Goal: Information Seeking & Learning: Learn about a topic

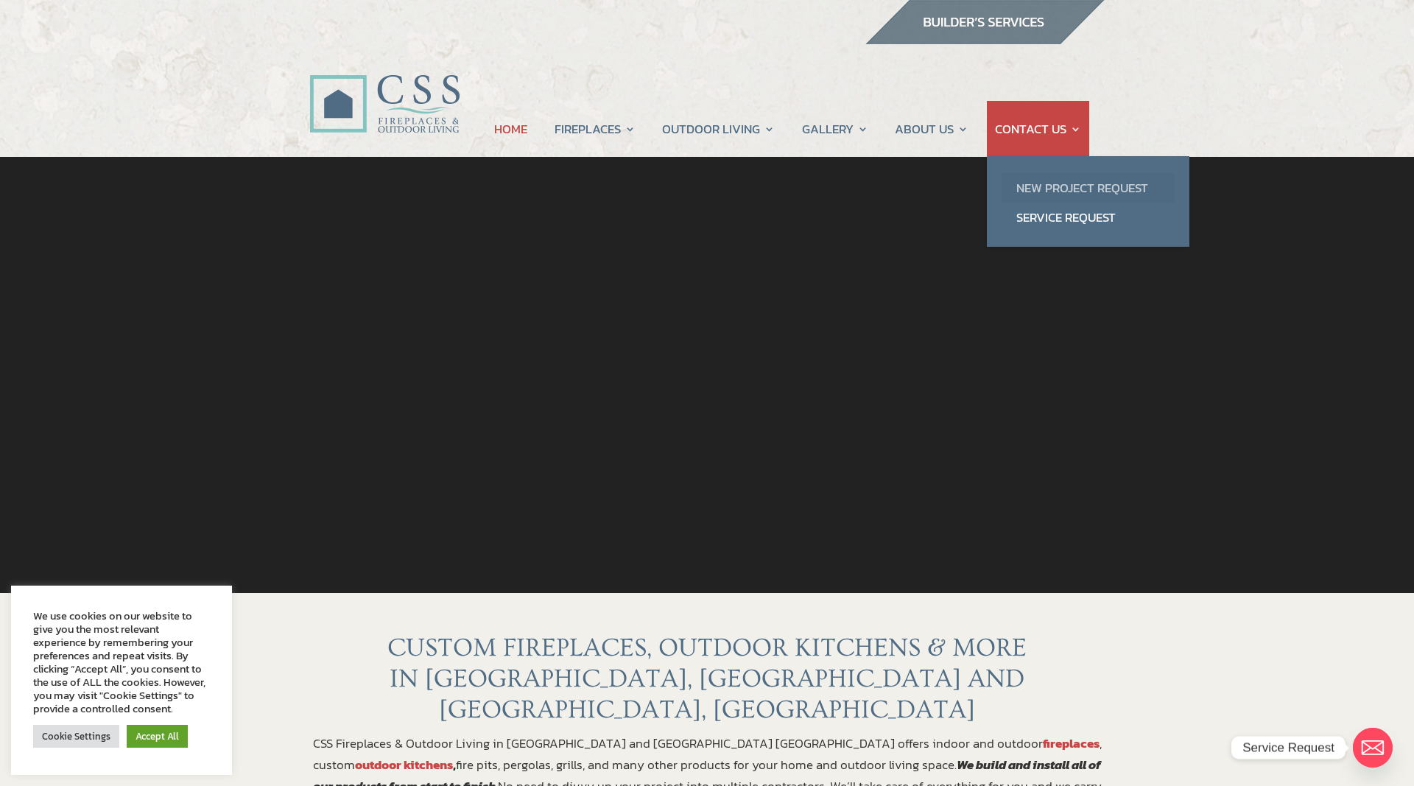
click at [1034, 185] on link "New Project Request" at bounding box center [1088, 187] width 173 height 29
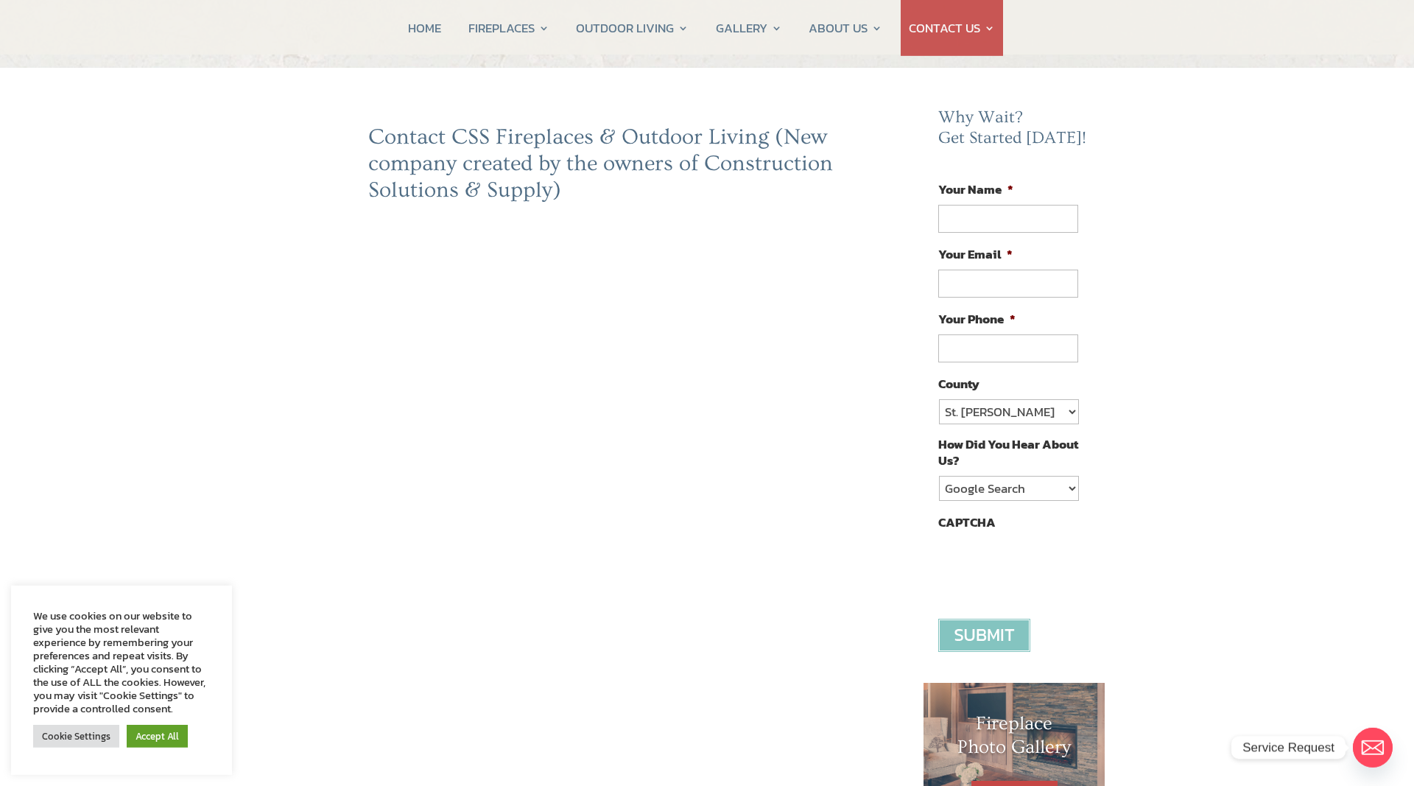
scroll to position [75, 0]
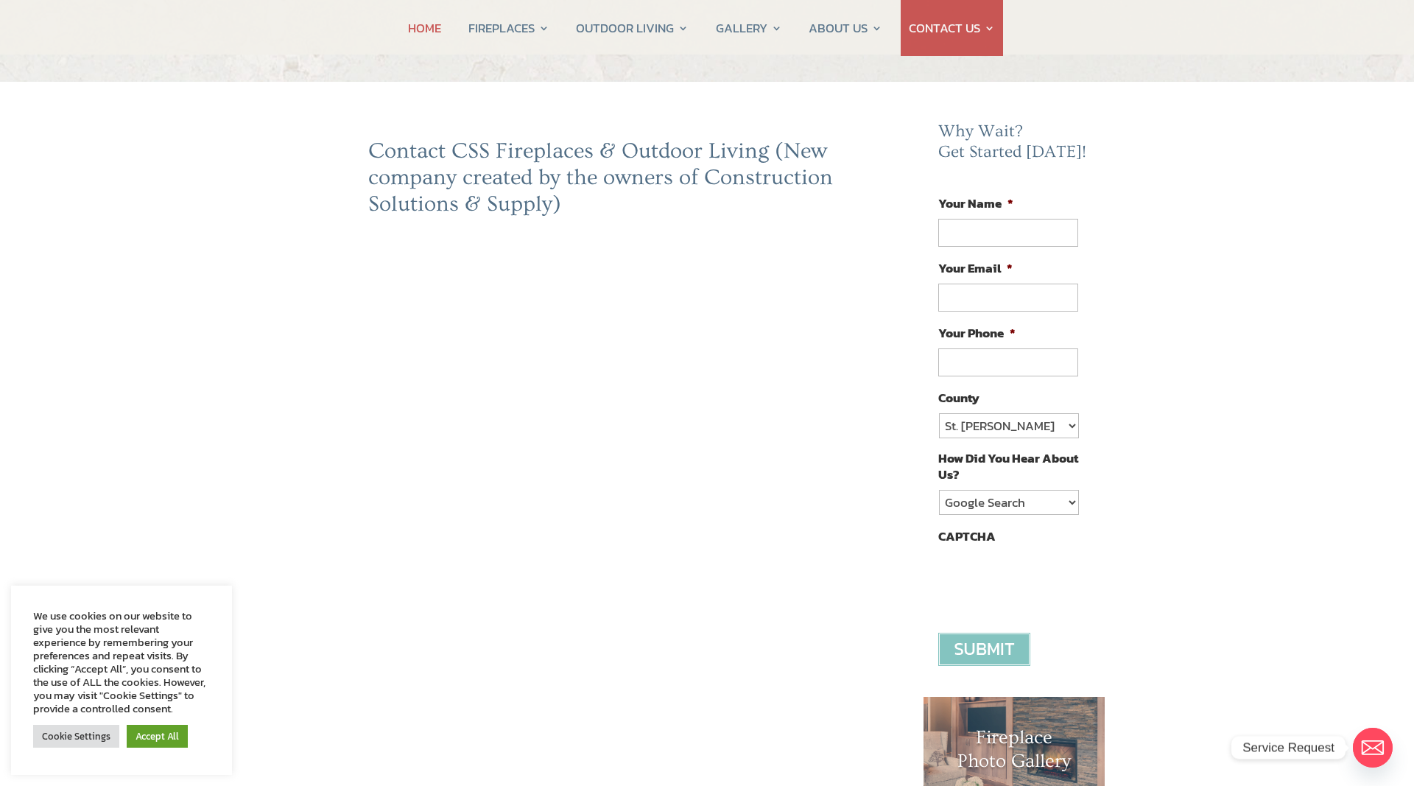
click at [433, 28] on link "HOME" at bounding box center [424, 28] width 33 height 56
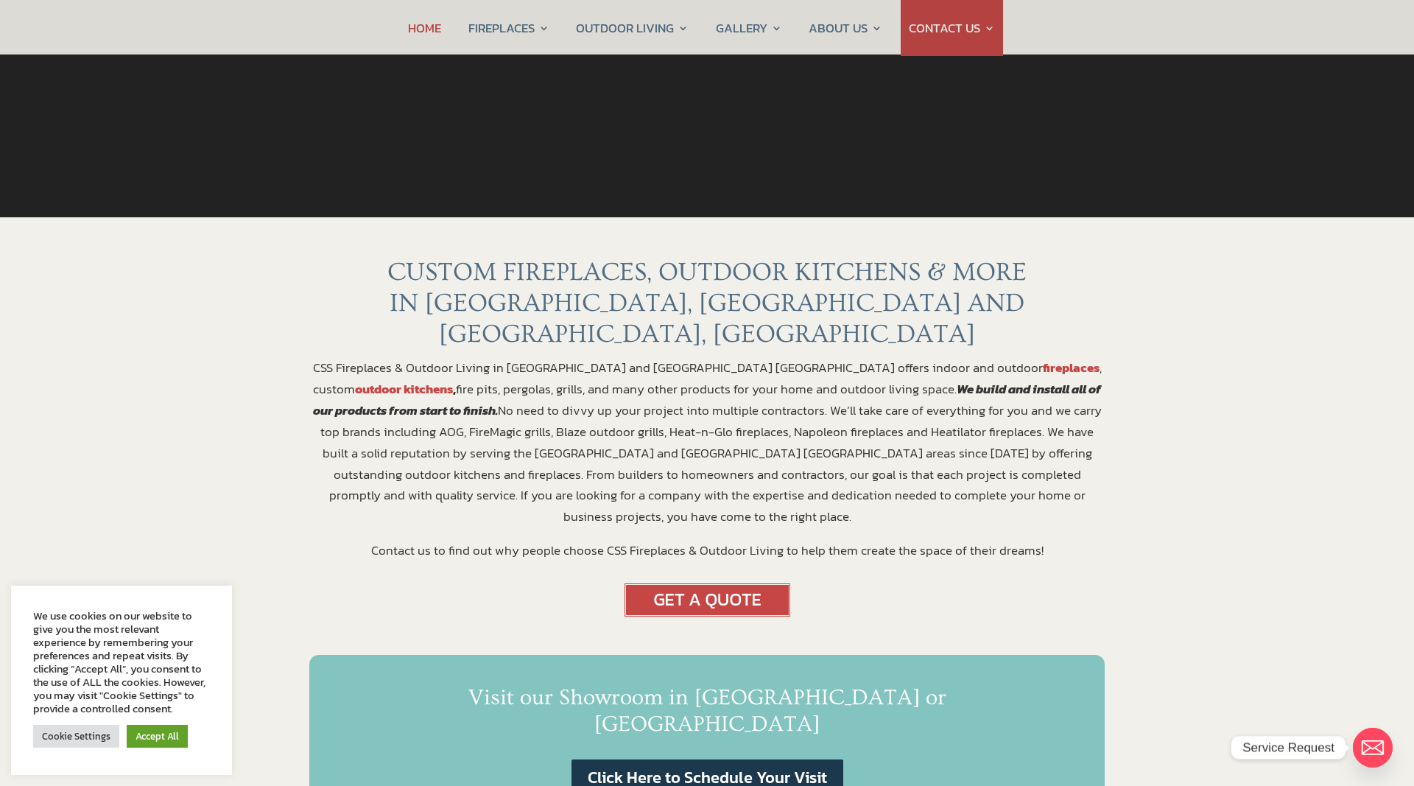
scroll to position [676, 0]
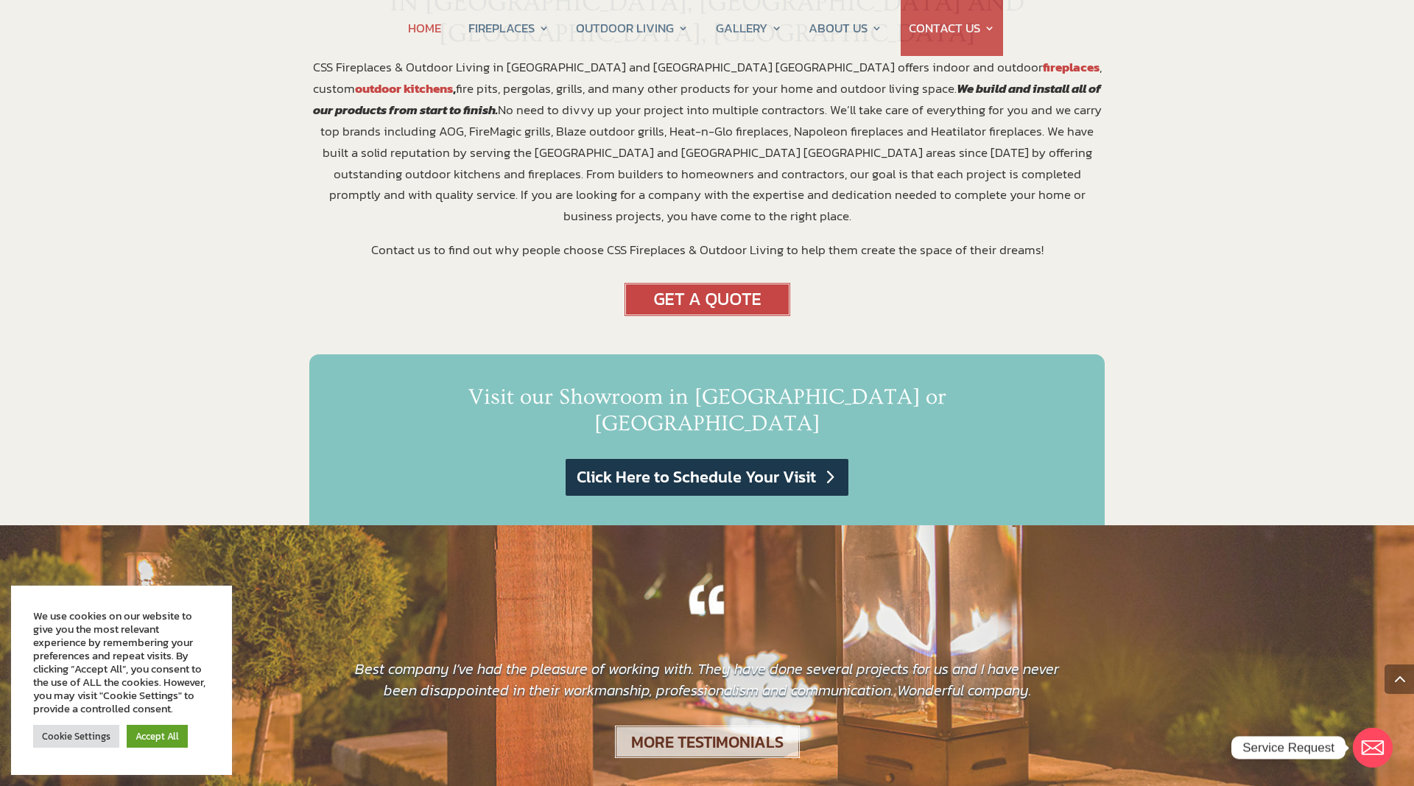
click at [726, 459] on link "Click Here to Schedule Your Visit" at bounding box center [707, 478] width 283 height 38
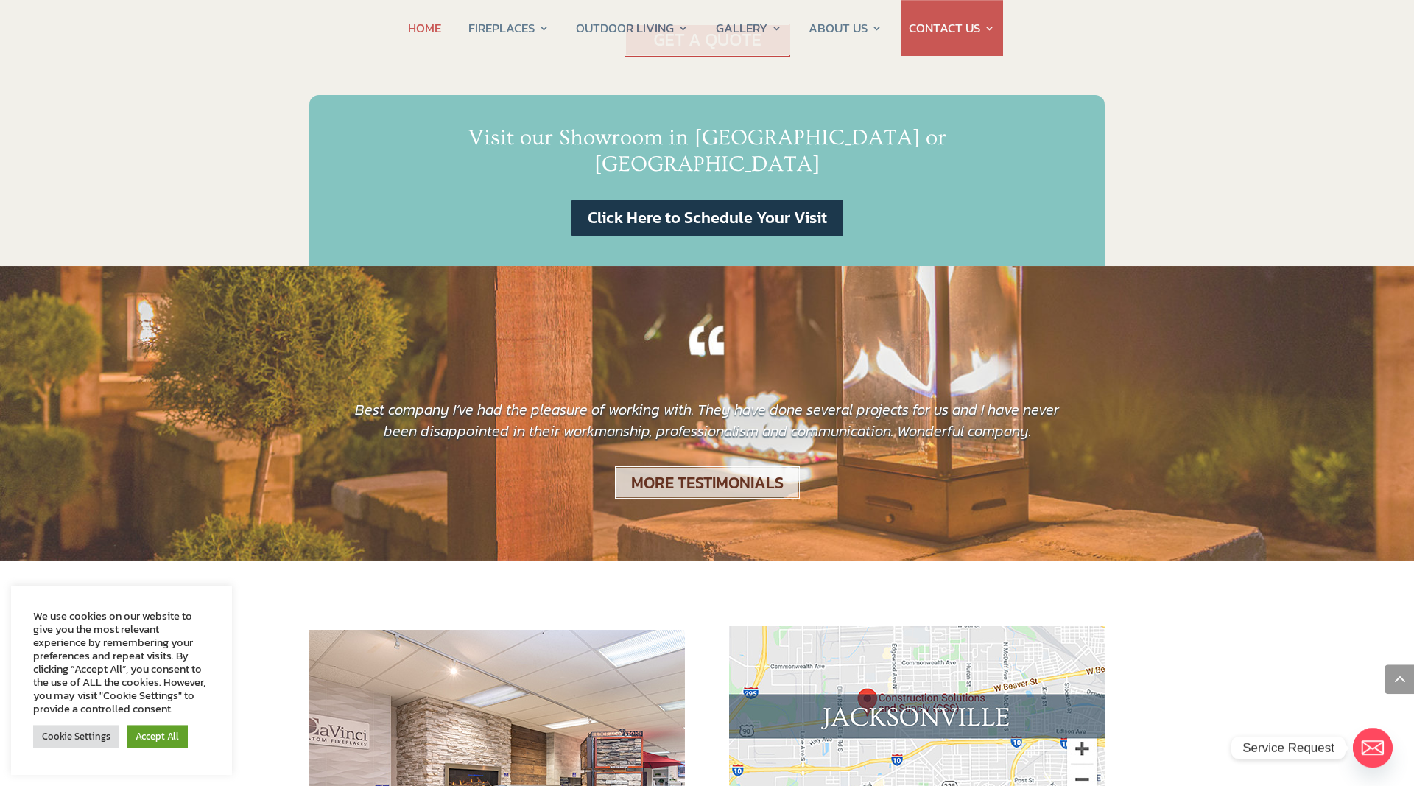
scroll to position [751, 0]
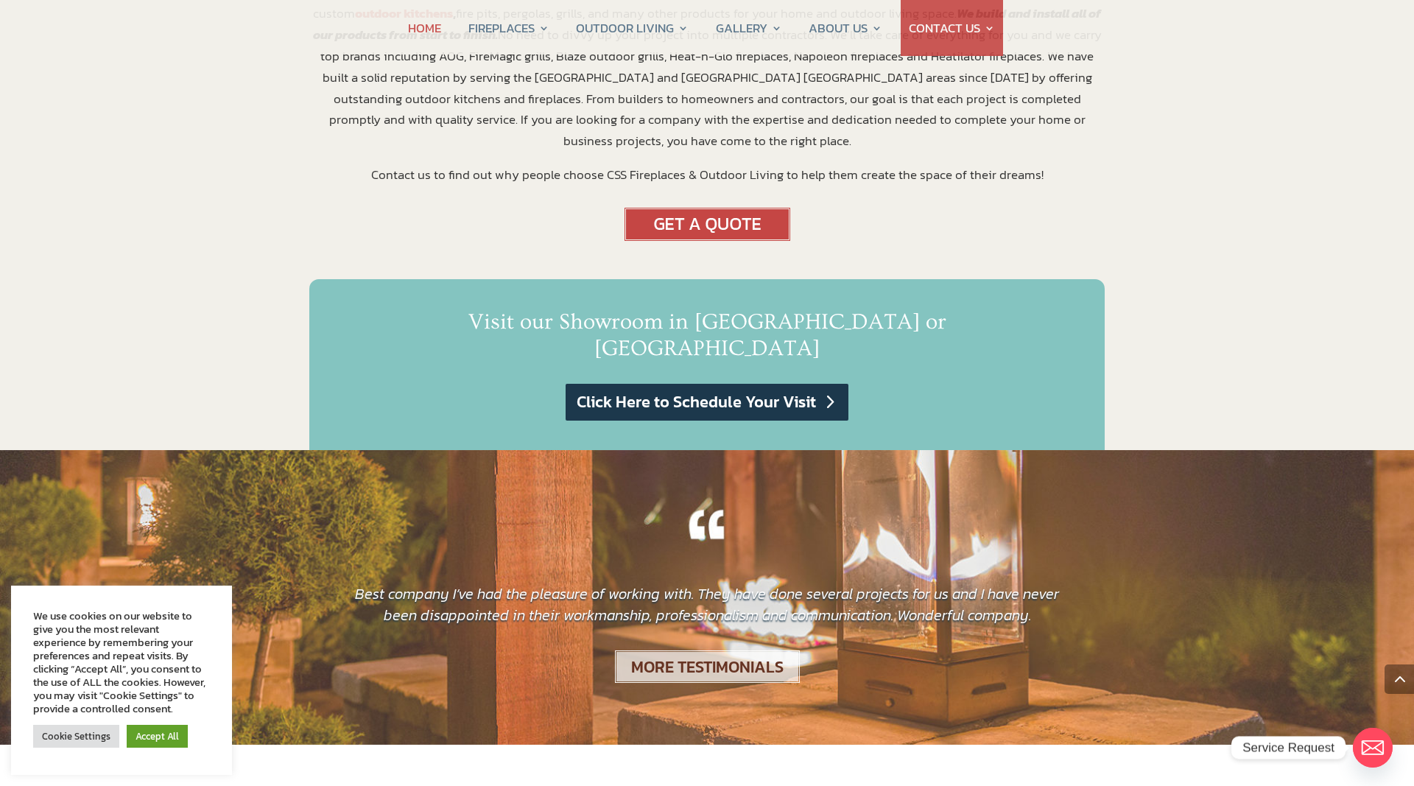
click at [728, 384] on link "Click Here to Schedule Your Visit" at bounding box center [707, 403] width 283 height 38
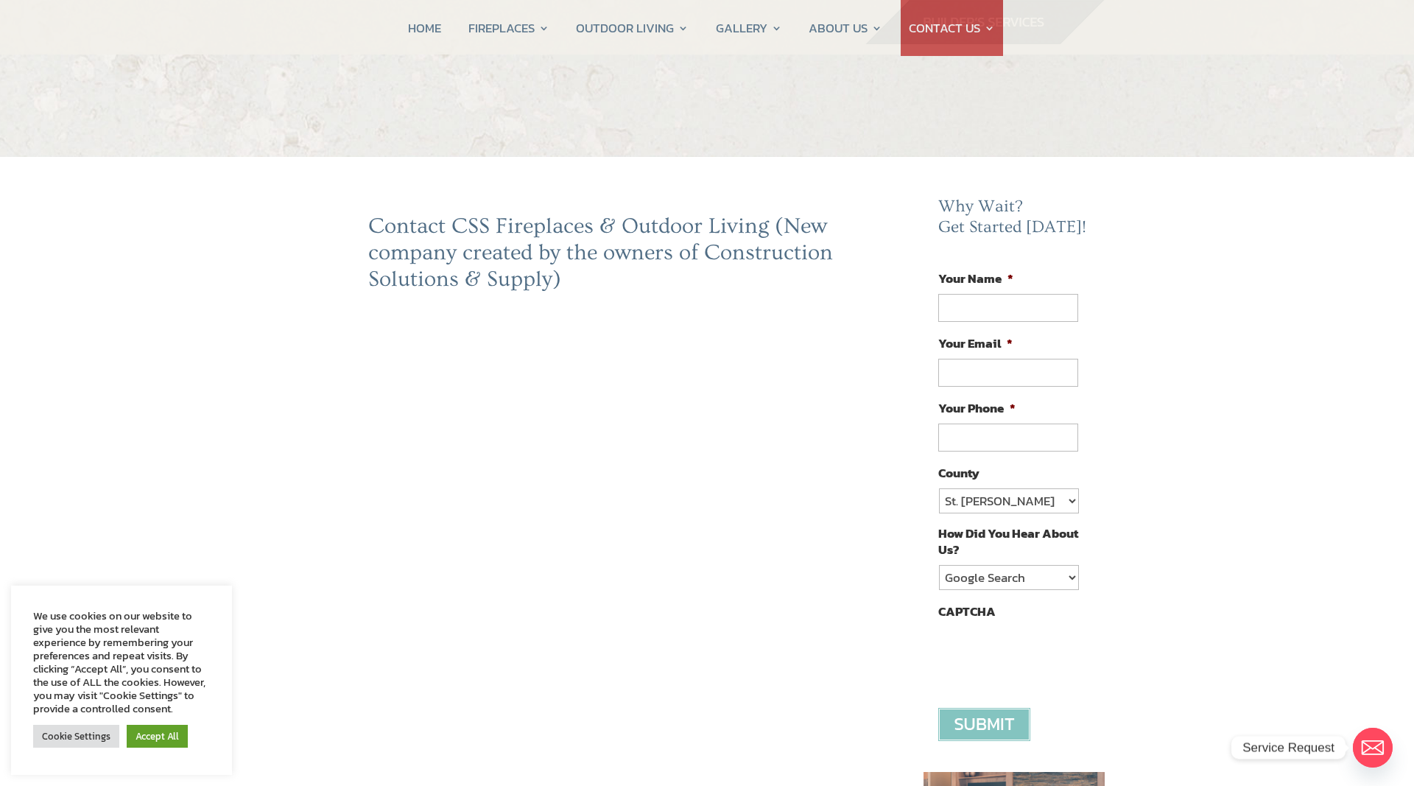
scroll to position [225, 0]
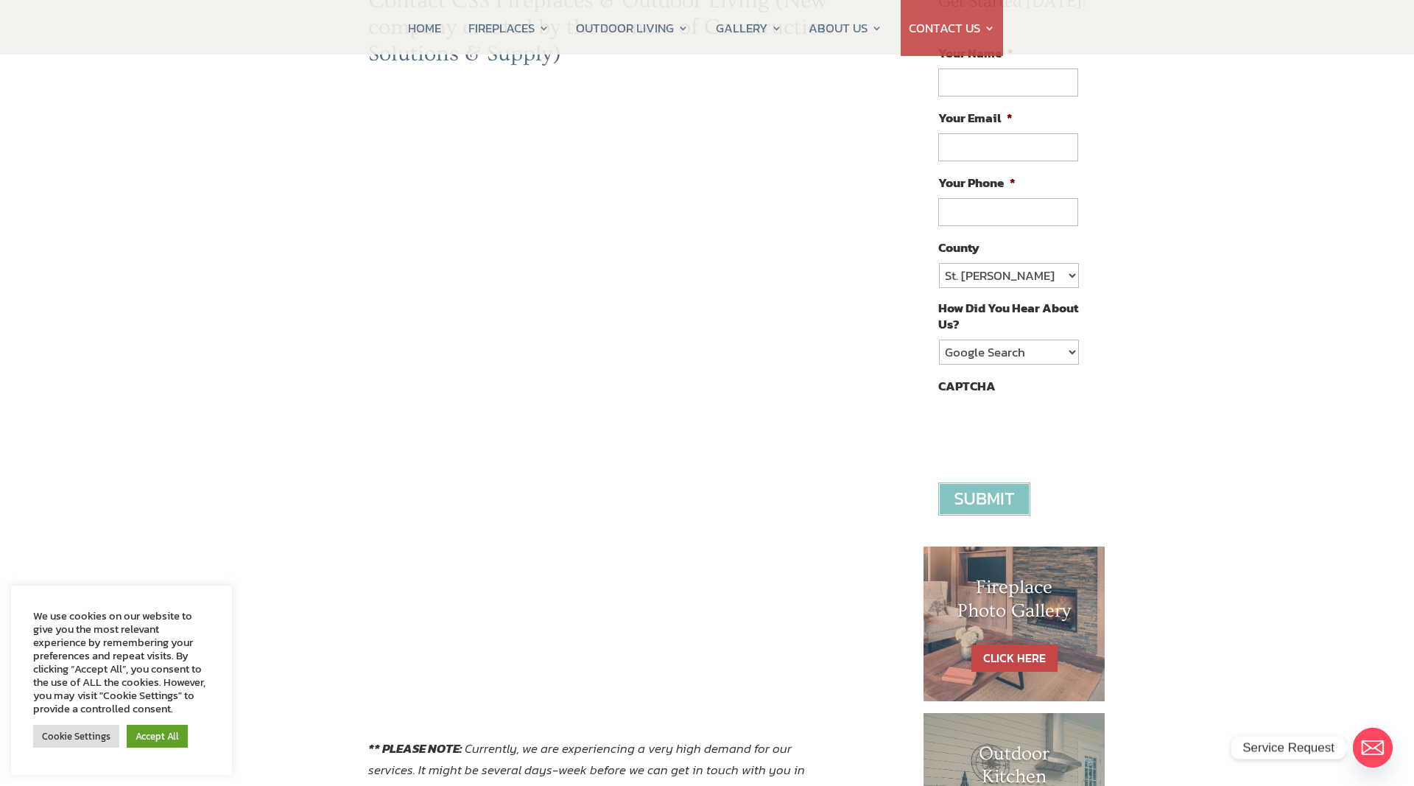
click at [258, 424] on div "Contact CSS Fireplaces & Outdoor Living (New company created by the owners of C…" at bounding box center [707, 521] width 1414 height 1181
click at [287, 568] on div "Contact CSS Fireplaces & Outdoor Living (New company created by the owners of C…" at bounding box center [707, 521] width 1414 height 1181
click at [323, 421] on div "Contact CSS Fireplaces & Outdoor Living (New company created by the owners of C…" at bounding box center [604, 443] width 591 height 913
click at [887, 547] on div "Contact CSS Fireplaces & Outdoor Living (New company created by the owners of C…" at bounding box center [604, 443] width 591 height 913
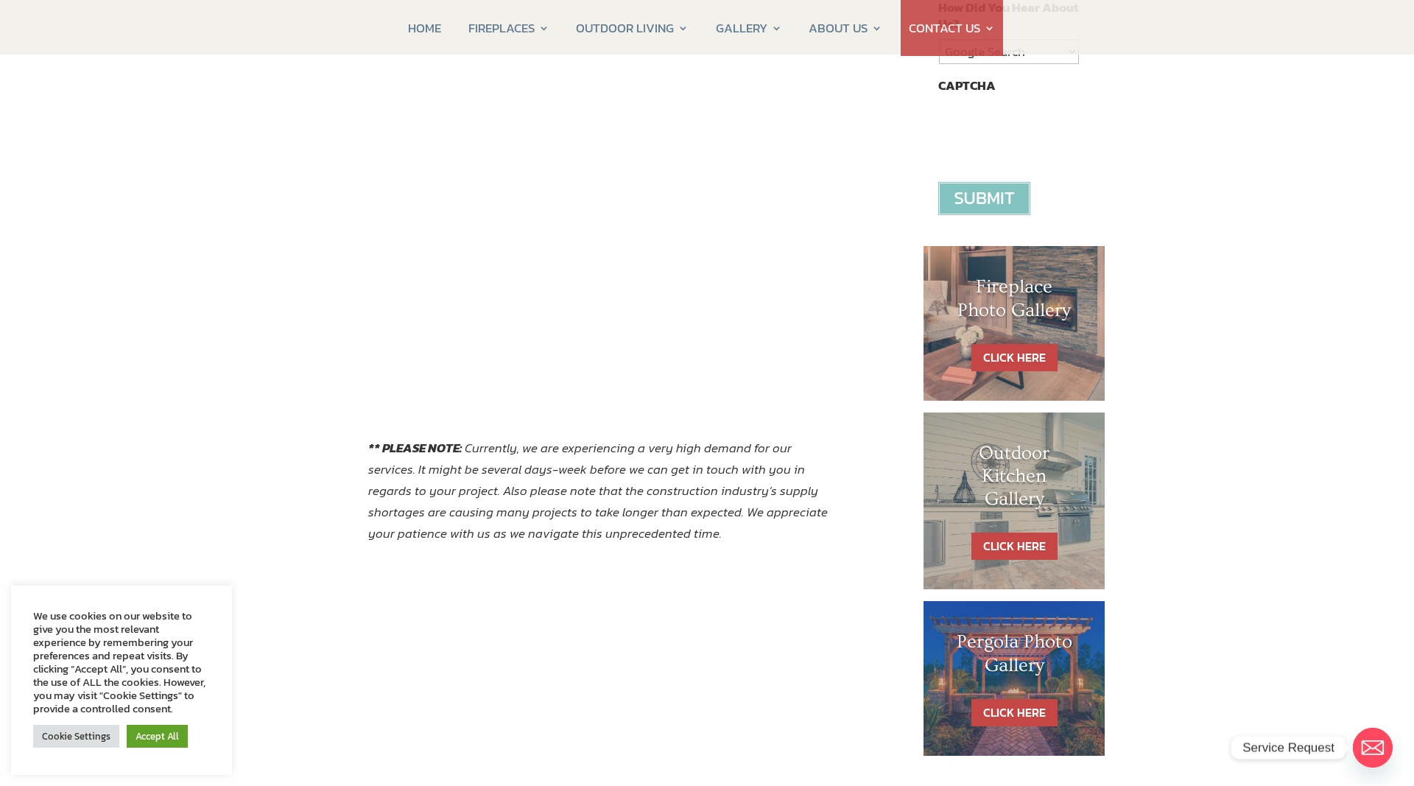
scroll to position [150, 0]
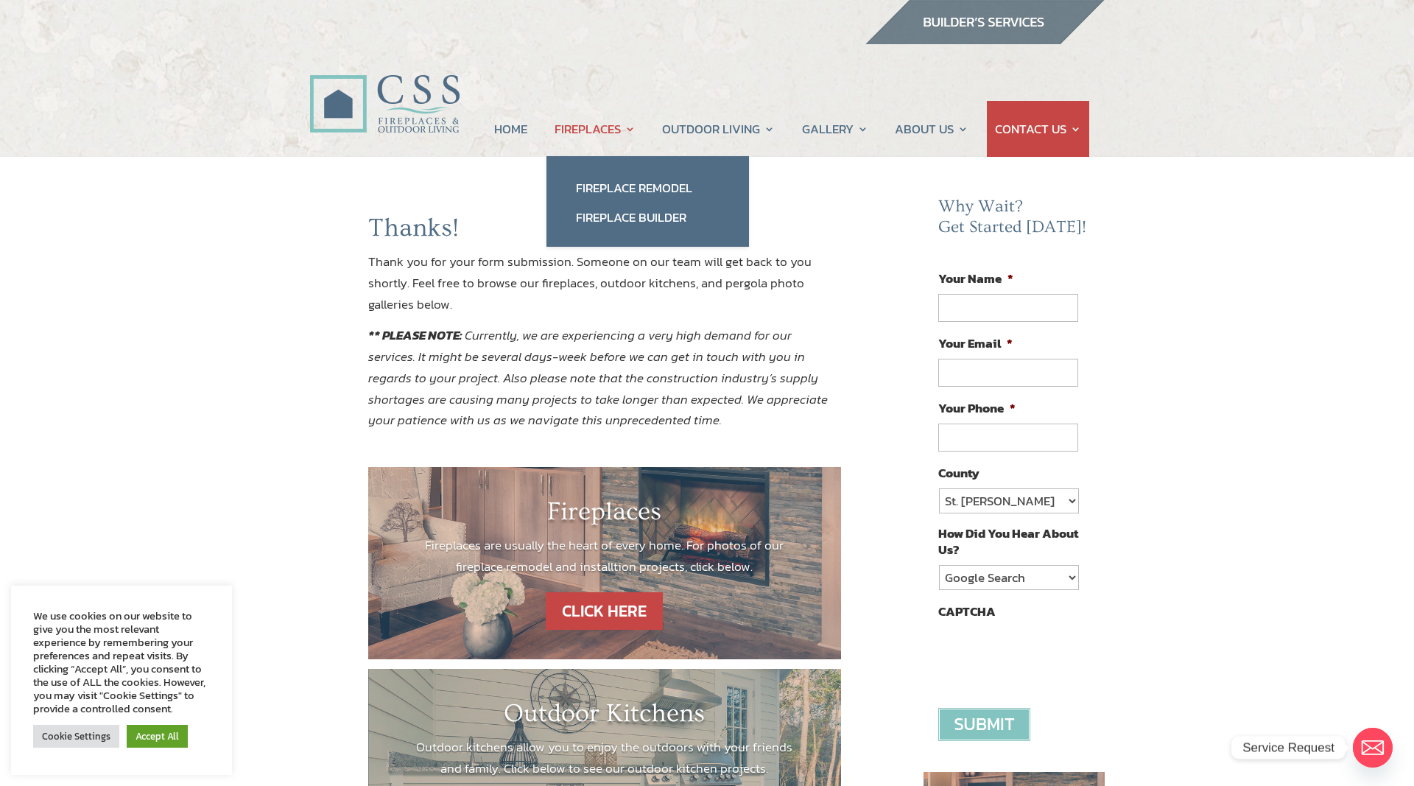
click at [589, 126] on link "FIREPLACES" at bounding box center [595, 129] width 81 height 56
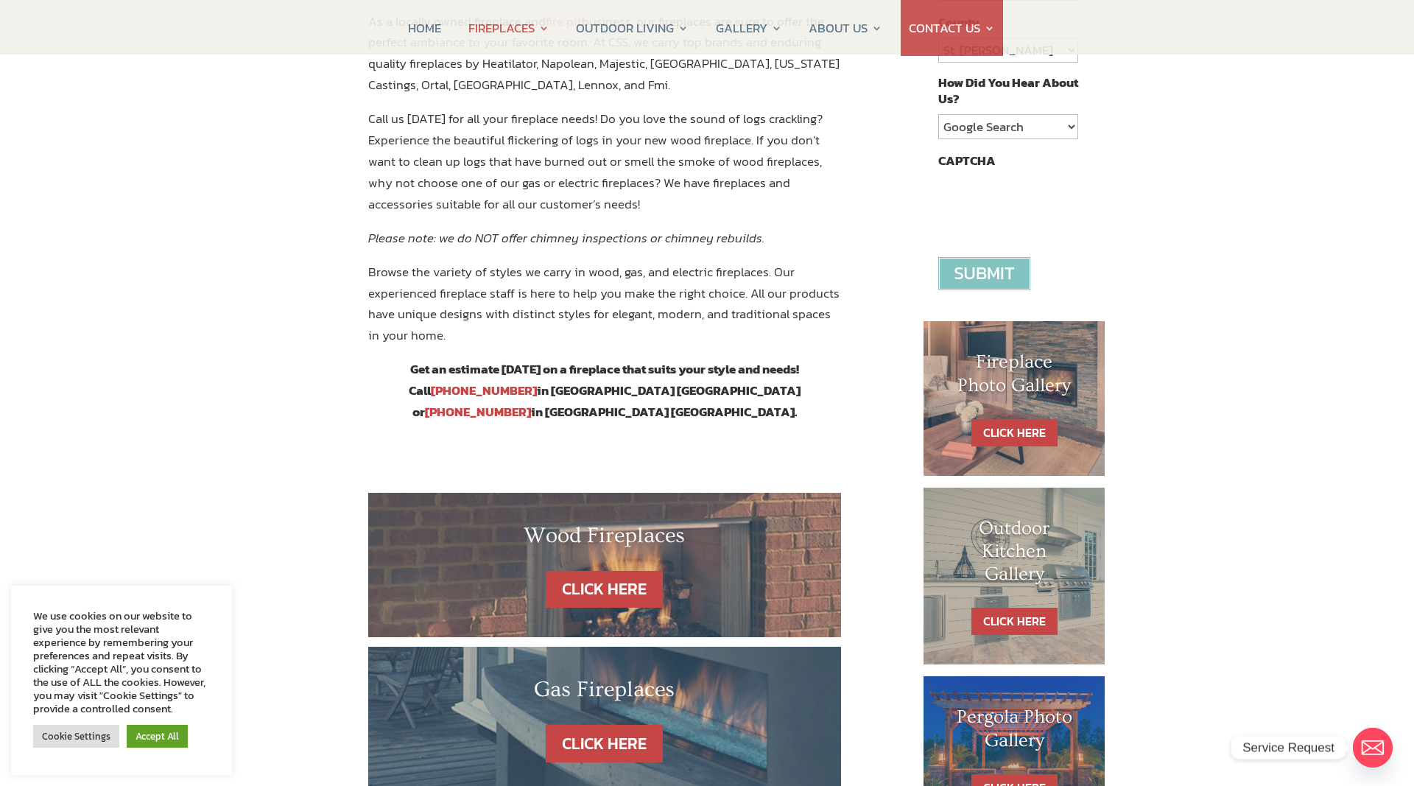
scroll to position [826, 0]
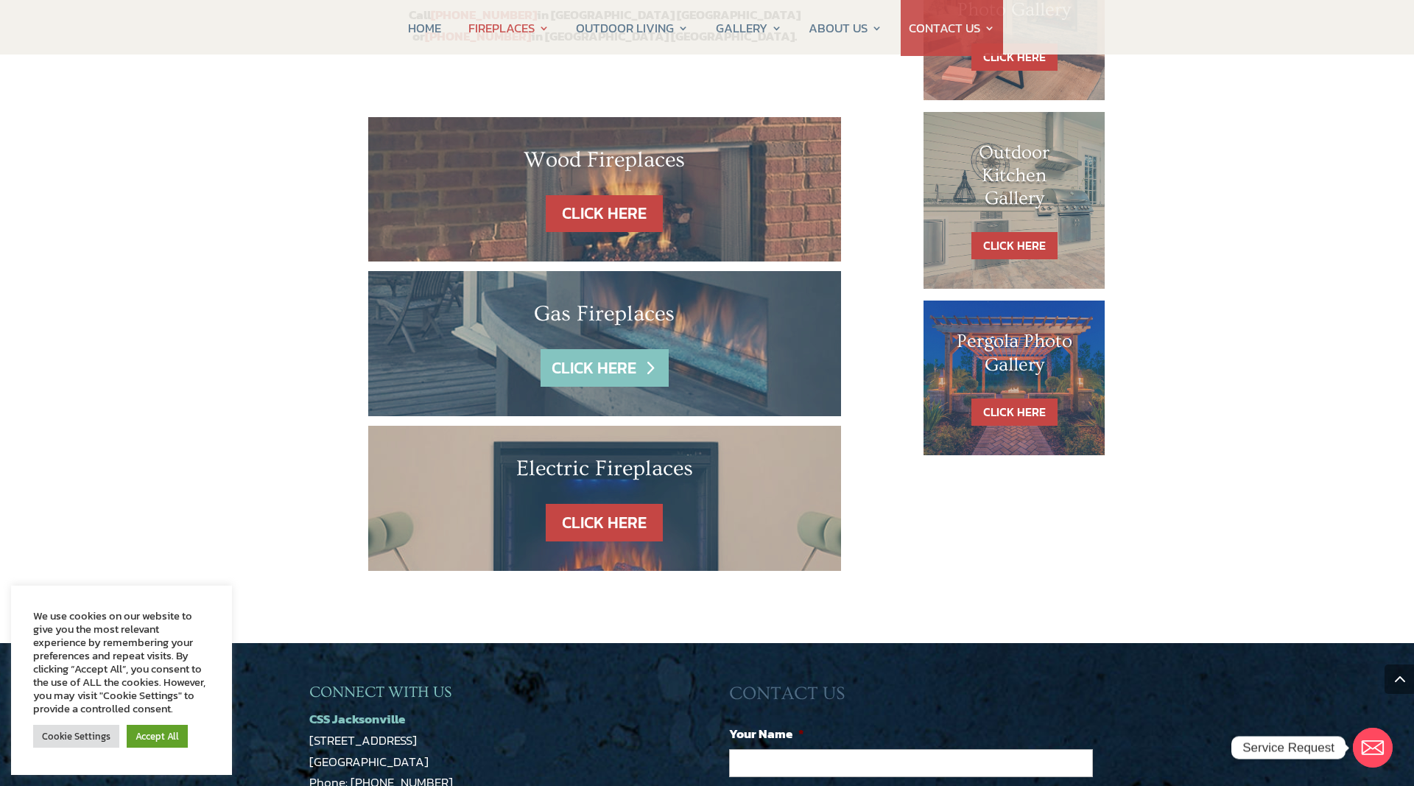
click at [608, 349] on link "CLICK HERE" at bounding box center [605, 368] width 128 height 38
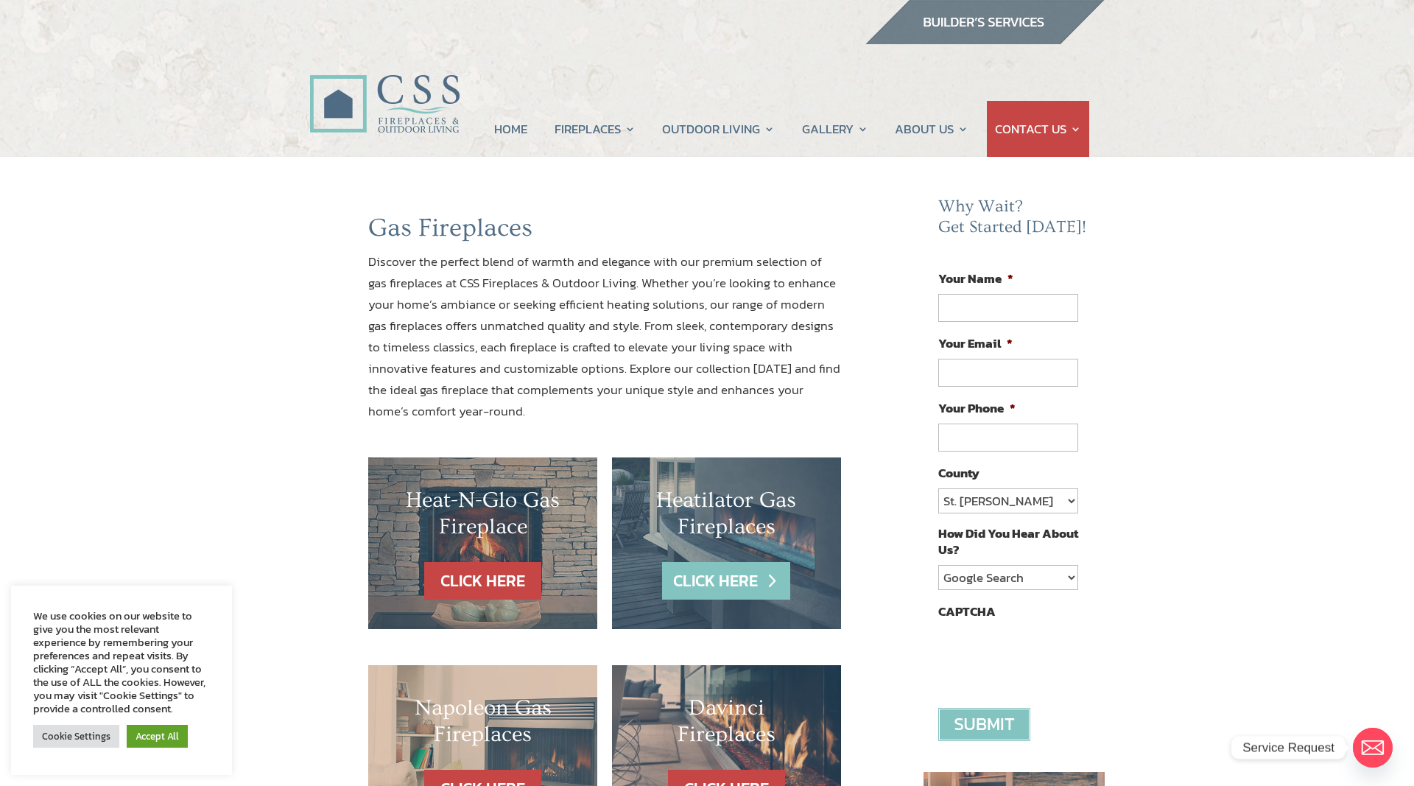
click at [741, 576] on link "CLICK HERE" at bounding box center [726, 581] width 128 height 38
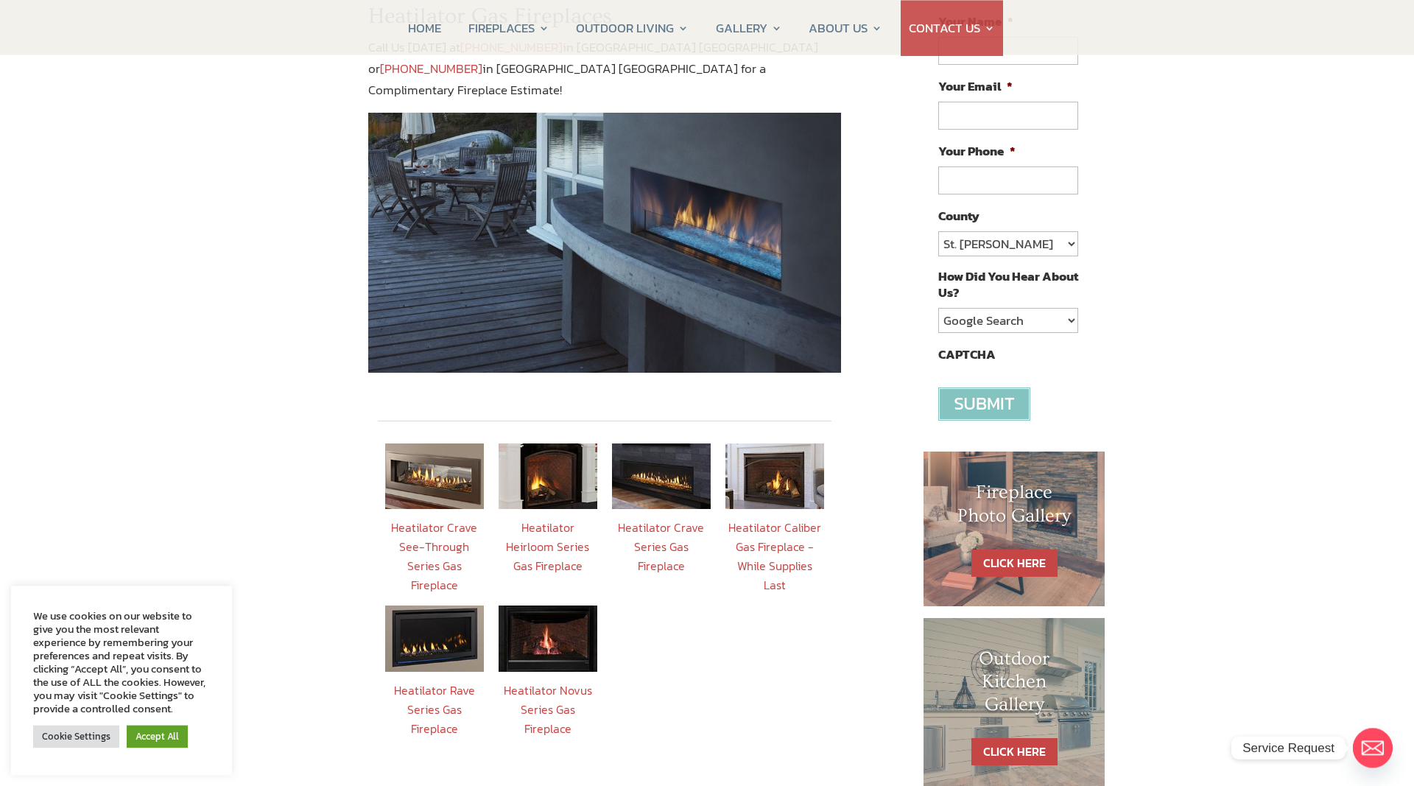
scroll to position [301, 0]
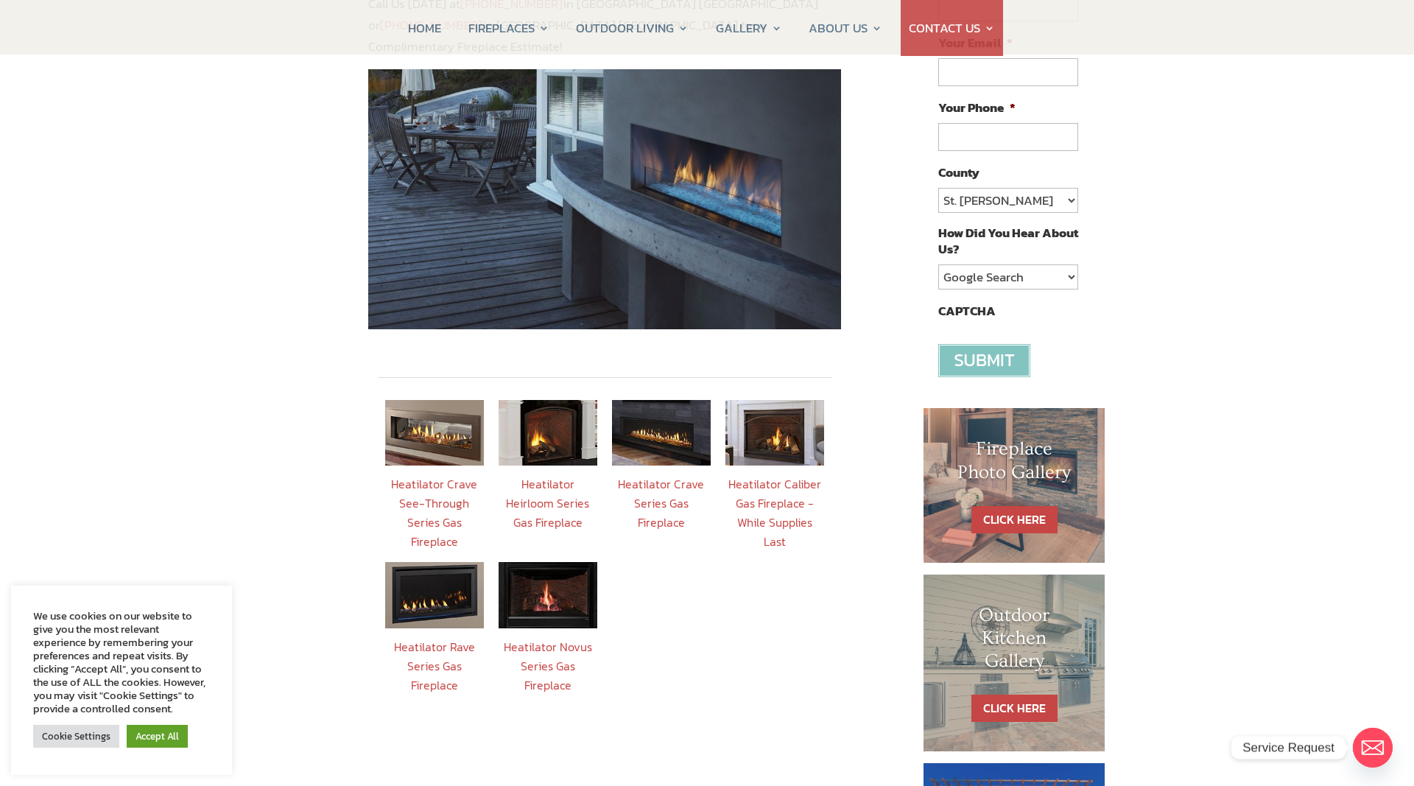
click at [770, 496] on link "Heatilator Caliber Gas Fireplace - While Supplies Last" at bounding box center [775, 512] width 93 height 75
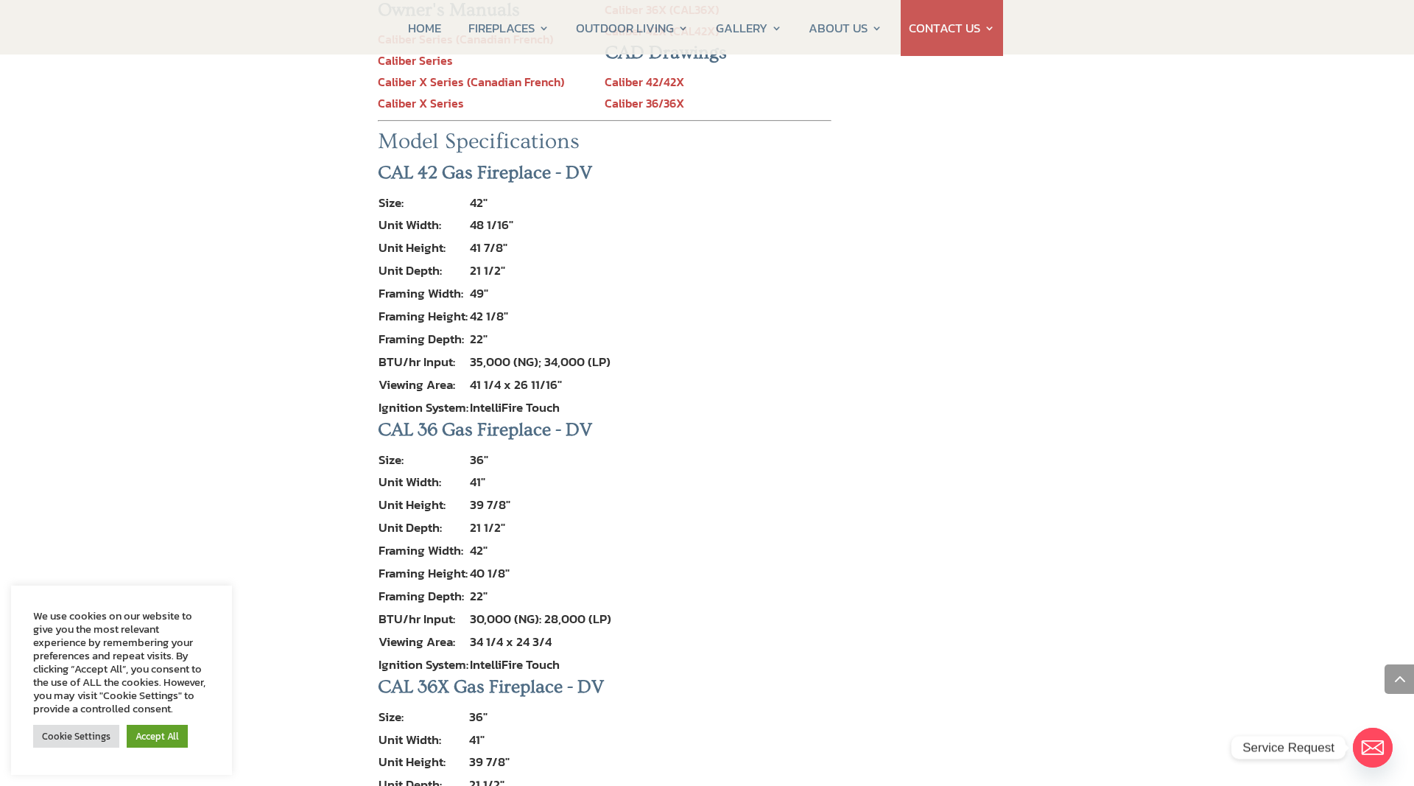
scroll to position [2179, 0]
